Goal: Task Accomplishment & Management: Manage account settings

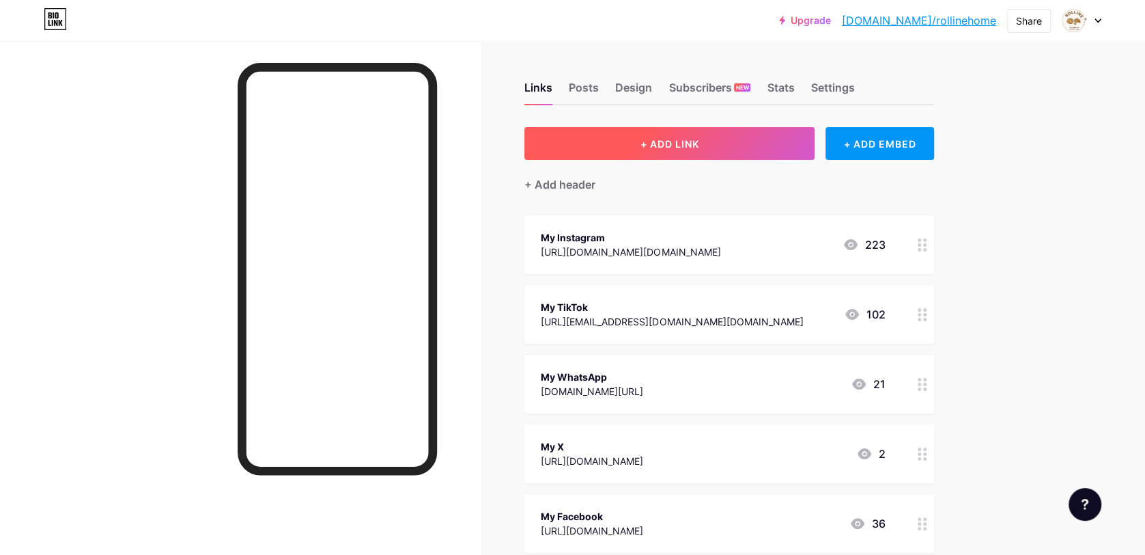
click at [762, 145] on button "+ ADD LINK" at bounding box center [670, 143] width 290 height 33
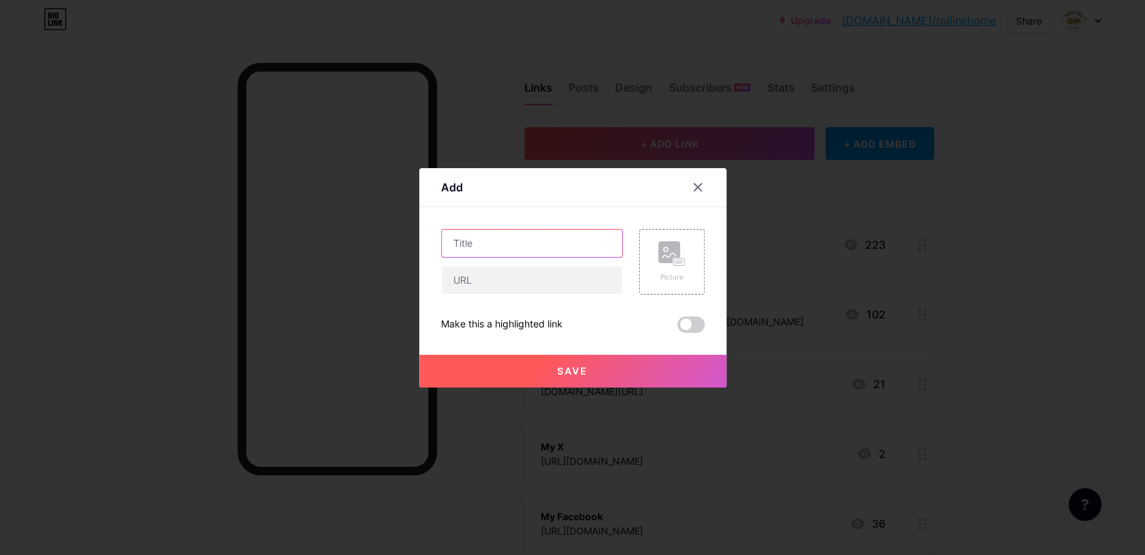
click at [515, 253] on input "text" at bounding box center [532, 242] width 180 height 27
type input "Menu"
click at [489, 286] on input "text" at bounding box center [532, 279] width 180 height 27
paste input "[URL][DOMAIN_NAME]"
type input "[URL][DOMAIN_NAME]"
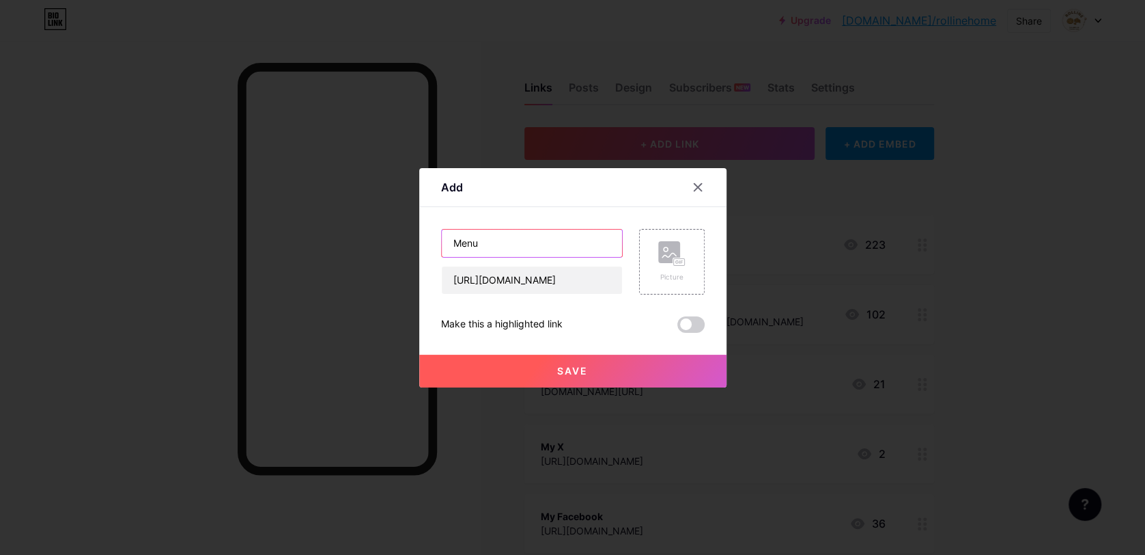
click at [506, 245] on input "Menu" at bounding box center [532, 242] width 180 height 27
type input "My Menu"
click at [698, 328] on span at bounding box center [691, 324] width 27 height 16
click at [678, 328] on input "checkbox" at bounding box center [678, 328] width 0 height 0
click at [608, 374] on button "Save" at bounding box center [572, 370] width 307 height 33
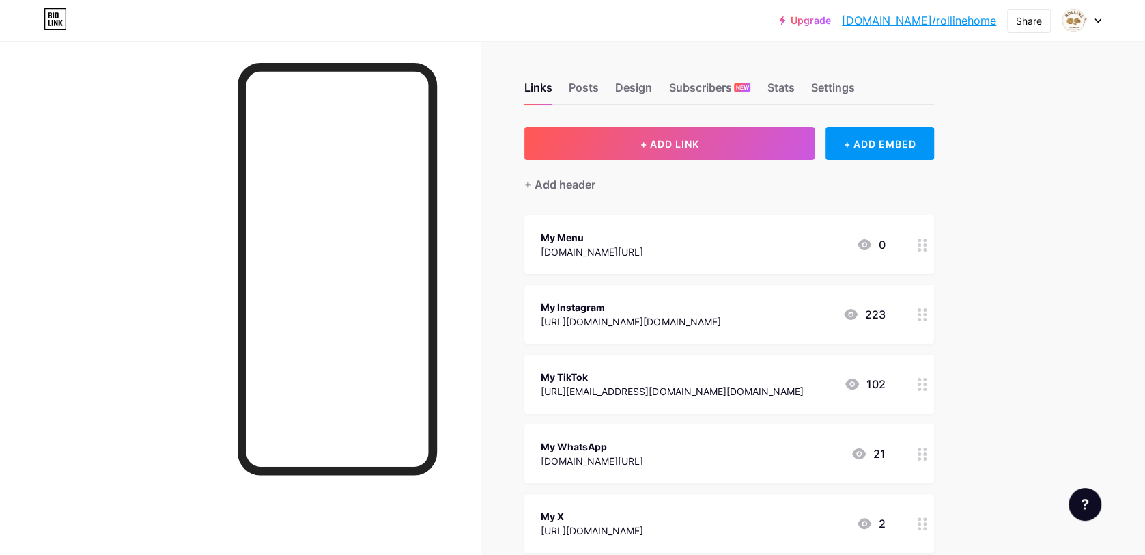
click at [574, 241] on div "My Menu" at bounding box center [592, 237] width 102 height 14
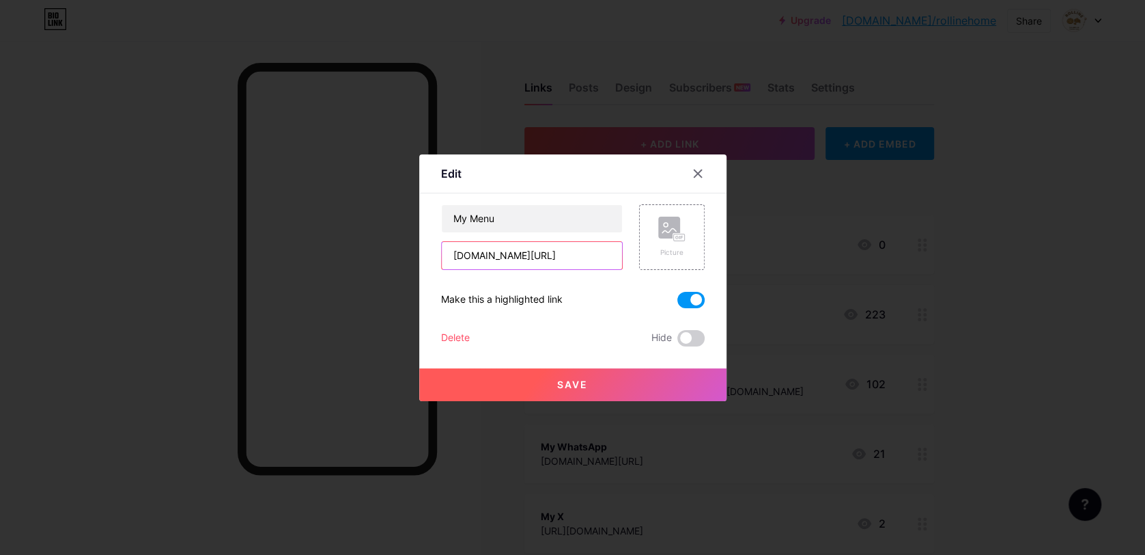
click at [550, 257] on input "[DOMAIN_NAME][URL]" at bounding box center [532, 255] width 180 height 27
click at [802, 332] on div at bounding box center [572, 277] width 1145 height 555
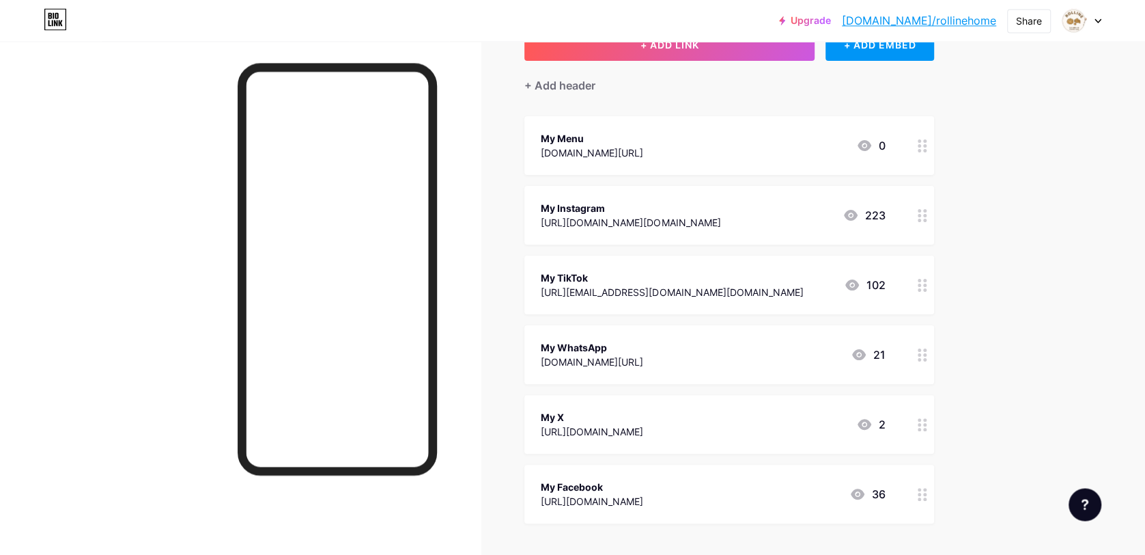
scroll to position [86, 0]
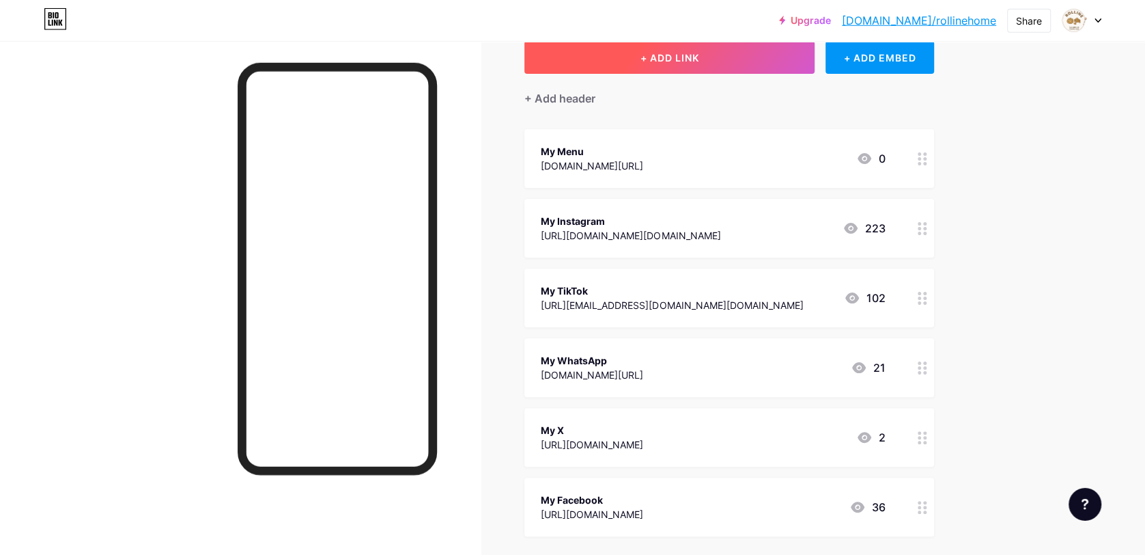
click at [734, 63] on button "+ ADD LINK" at bounding box center [670, 57] width 290 height 33
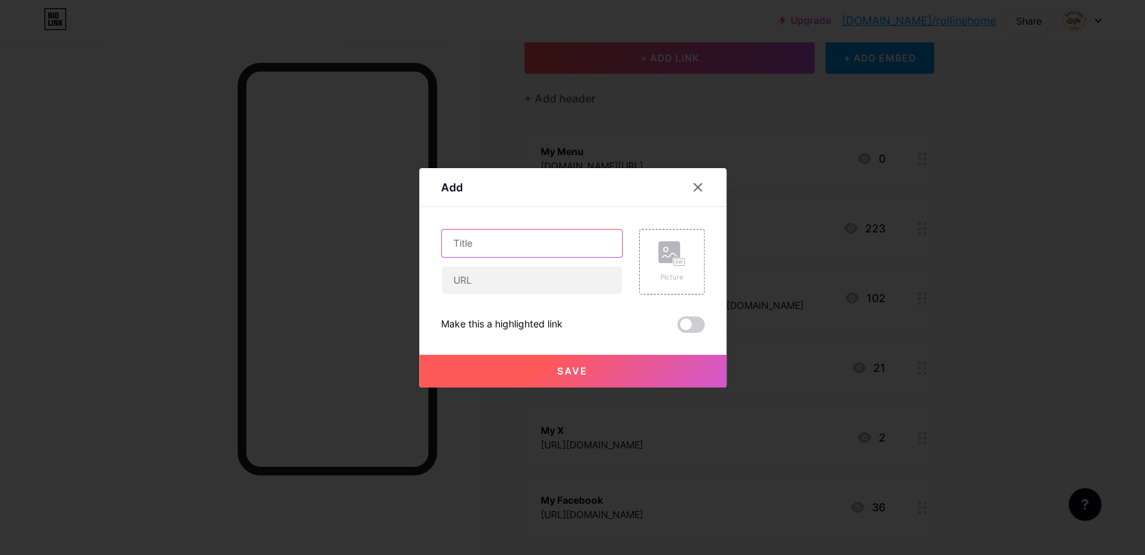
click at [572, 234] on input "text" at bounding box center [532, 242] width 180 height 27
type input "My Snapchat"
click at [521, 279] on input "text" at bounding box center [532, 279] width 180 height 27
paste input "[URL][DOMAIN_NAME][DOMAIN_NAME]"
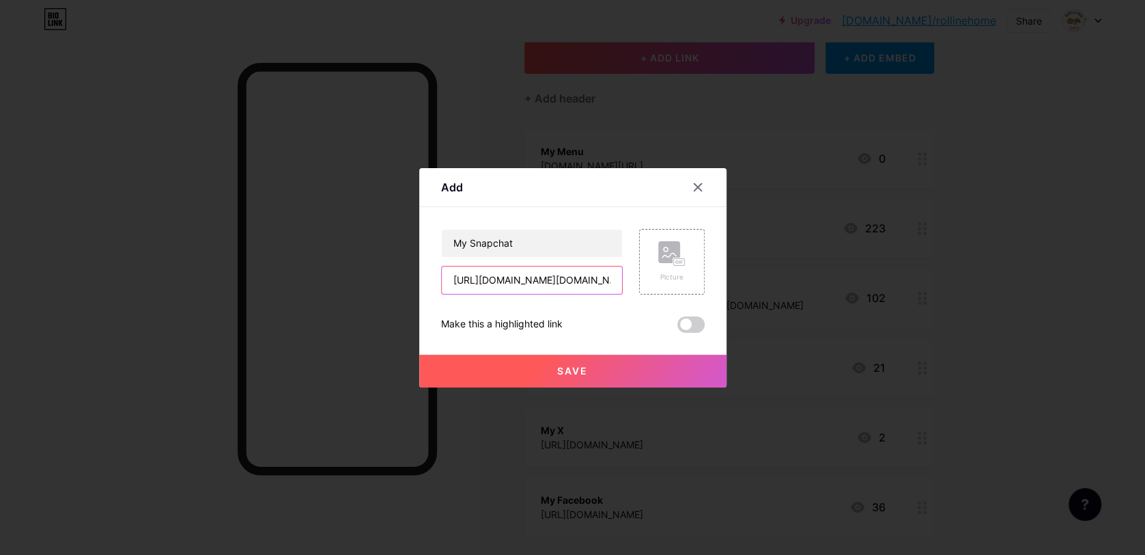
drag, startPoint x: 555, startPoint y: 282, endPoint x: 314, endPoint y: 303, distance: 241.3
click at [442, 294] on input "[URL][DOMAIN_NAME][DOMAIN_NAME]" at bounding box center [532, 279] width 180 height 27
type input "[URL][DOMAIN_NAME][DOMAIN_NAME]"
click at [603, 369] on button "Save" at bounding box center [572, 370] width 307 height 33
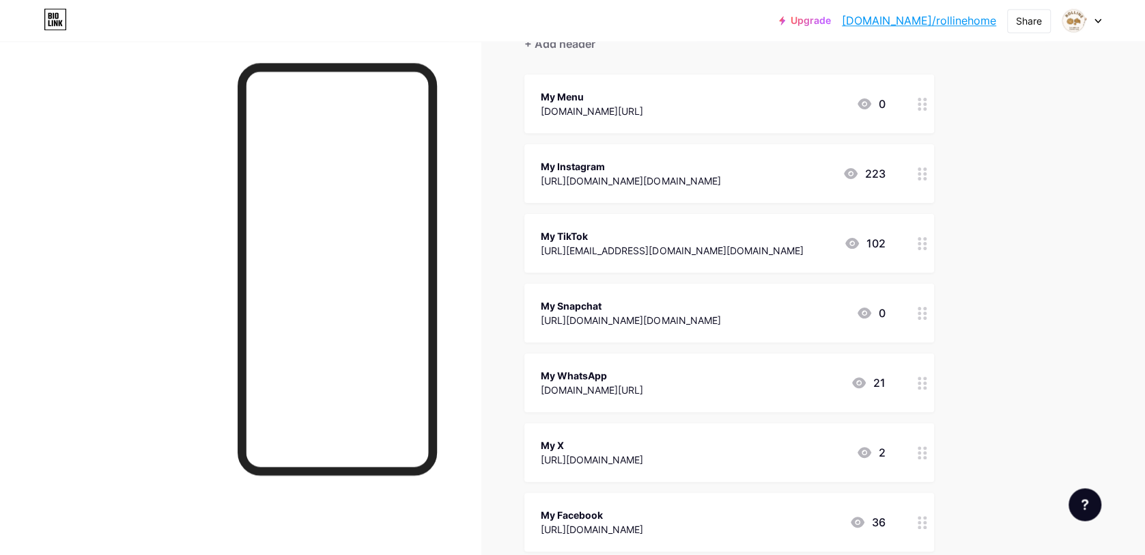
scroll to position [141, 0]
